Goal: Navigation & Orientation: Find specific page/section

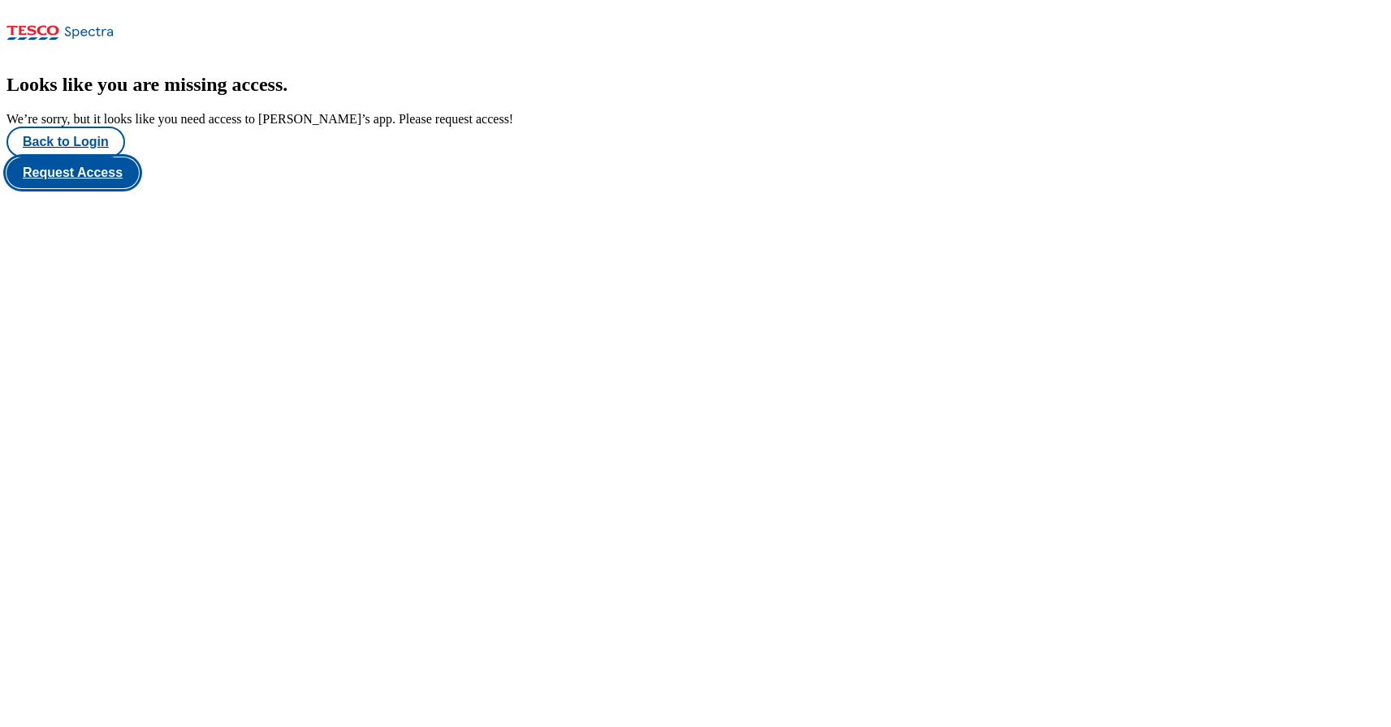
click at [139, 188] on button "Request Access" at bounding box center [72, 172] width 132 height 31
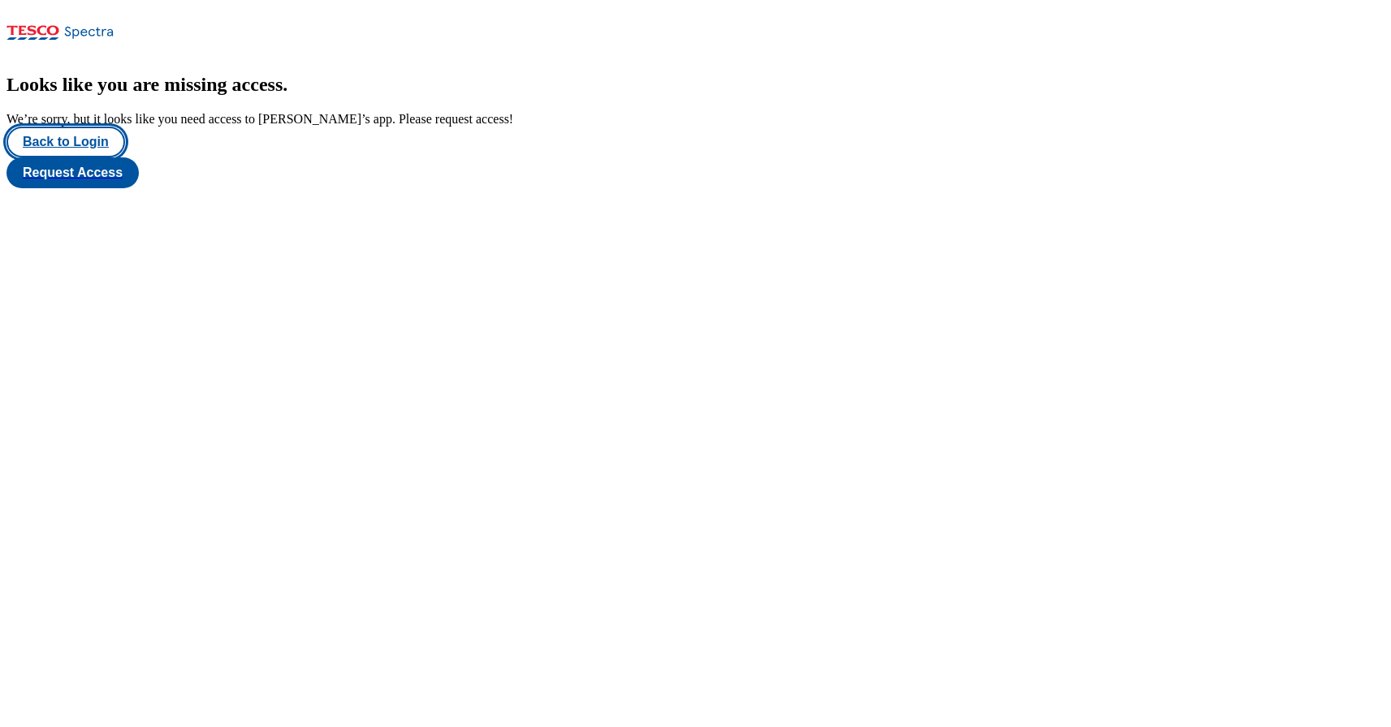
click at [36, 157] on button "Back to Login" at bounding box center [65, 142] width 119 height 31
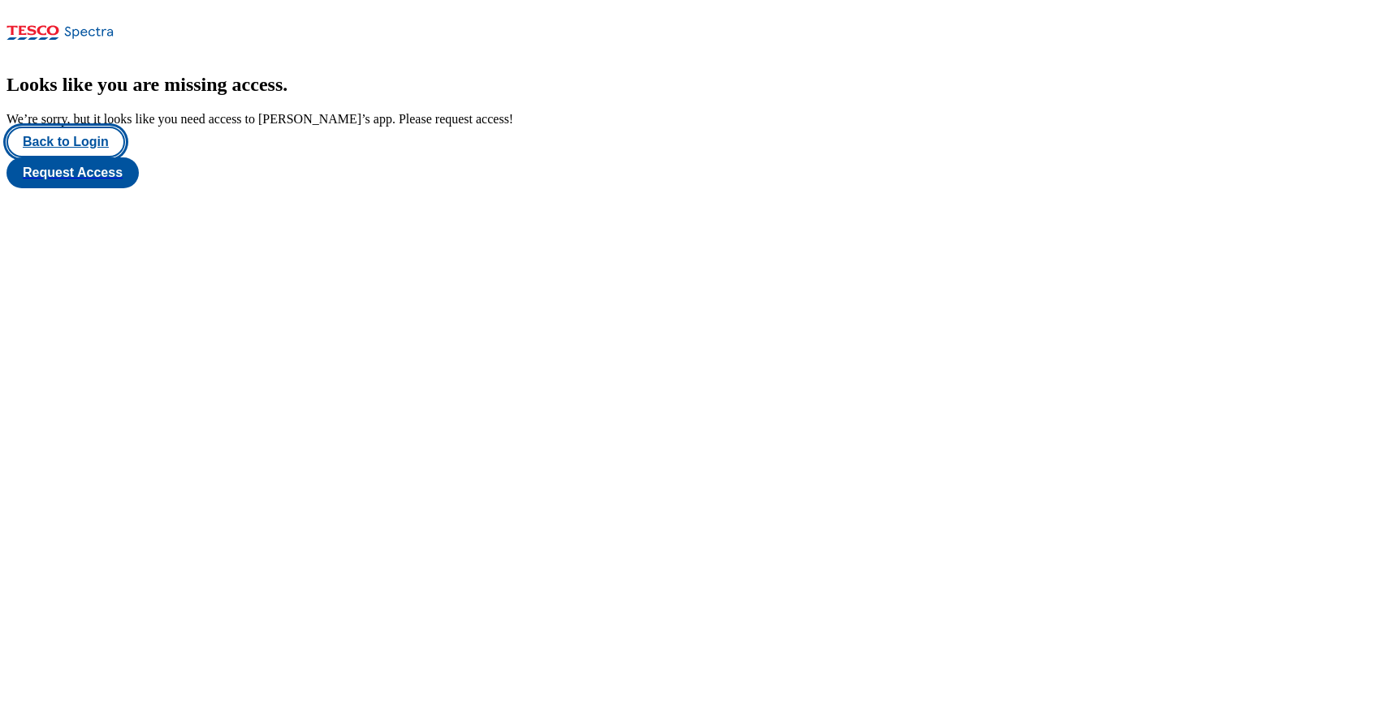
click at [71, 157] on button "Back to Login" at bounding box center [65, 142] width 119 height 31
